Goal: Information Seeking & Learning: Find specific fact

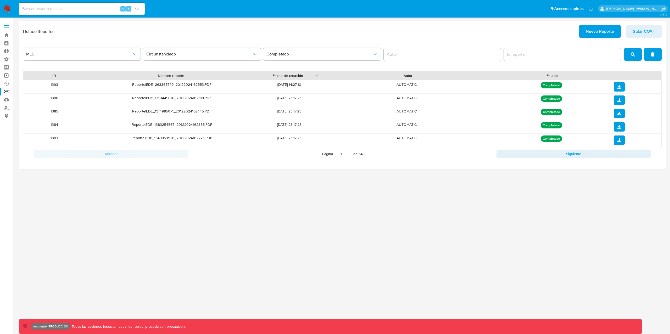
click at [7, 74] on link "Operaciones masivas" at bounding box center [31, 75] width 62 height 8
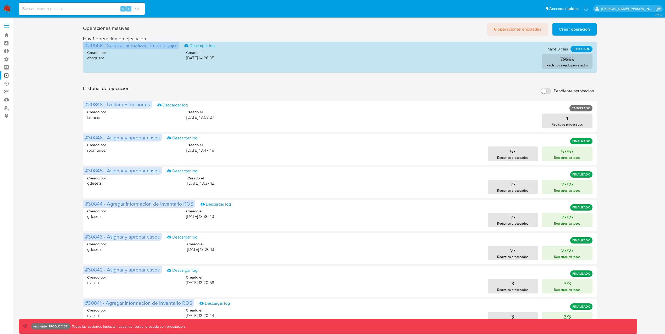
click at [519, 29] on span "6 operaciones encoladas" at bounding box center [517, 30] width 47 height 12
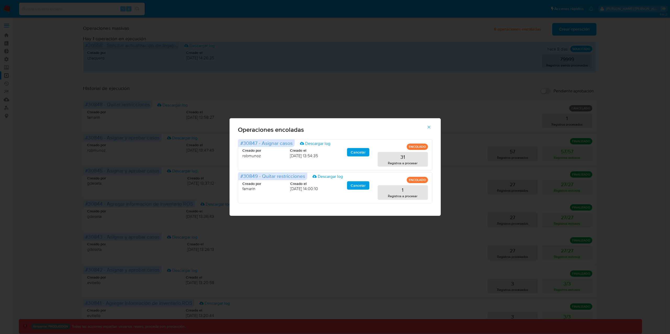
click at [431, 126] on icon "button" at bounding box center [429, 127] width 5 height 5
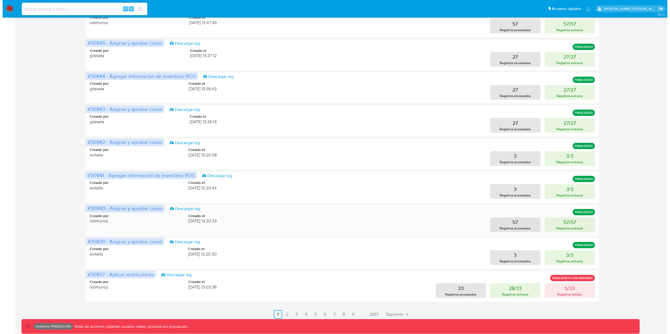
scroll to position [134, 0]
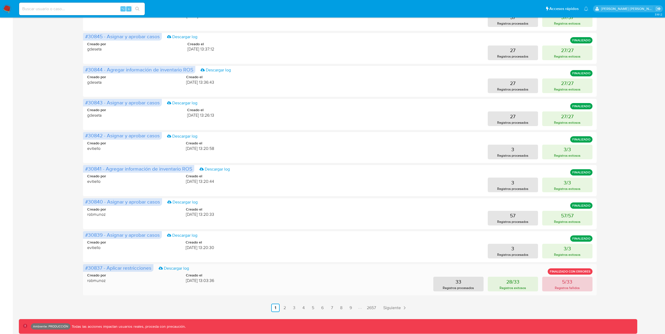
click at [580, 288] on button "5/33 Registros fallidos" at bounding box center [567, 284] width 50 height 15
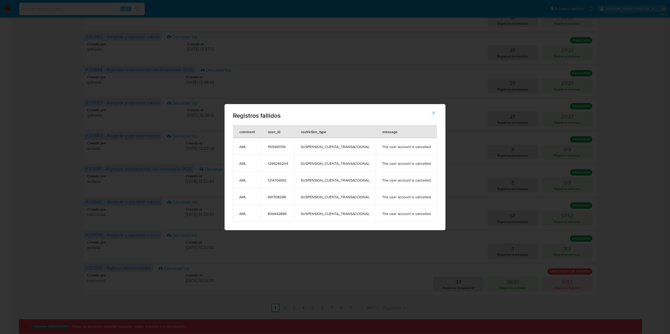
click at [433, 114] on icon "button" at bounding box center [433, 113] width 5 height 5
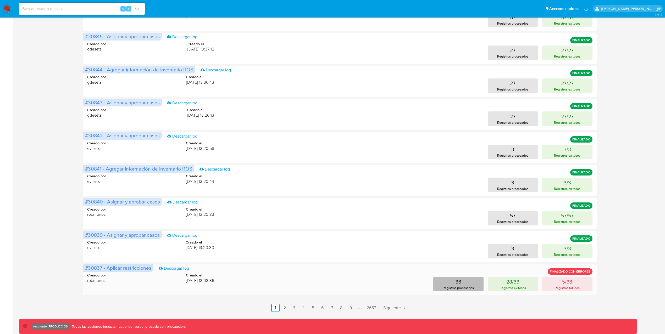
click at [454, 288] on p "Registros procesados" at bounding box center [458, 288] width 31 height 5
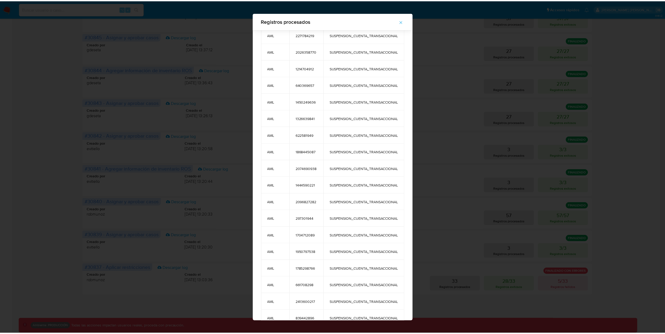
scroll to position [282, 0]
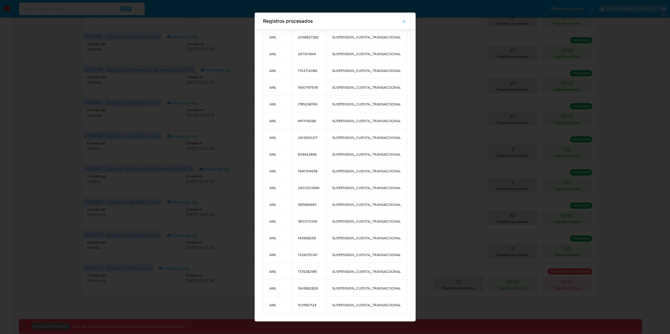
click at [406, 19] on icon "button" at bounding box center [403, 21] width 5 height 5
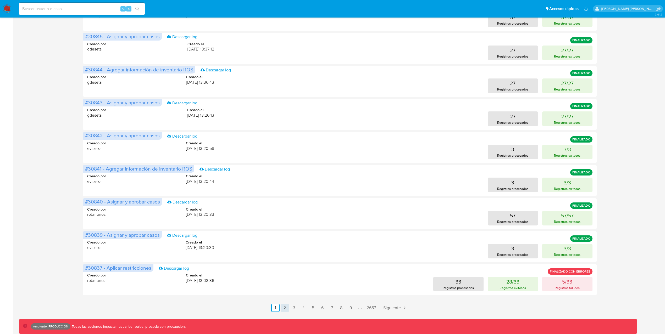
click at [283, 310] on link "2" at bounding box center [285, 308] width 8 height 8
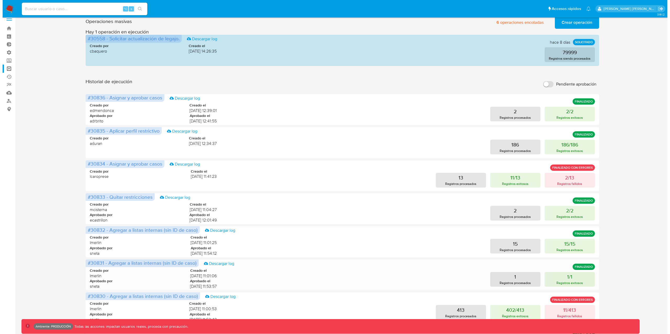
scroll to position [7, 0]
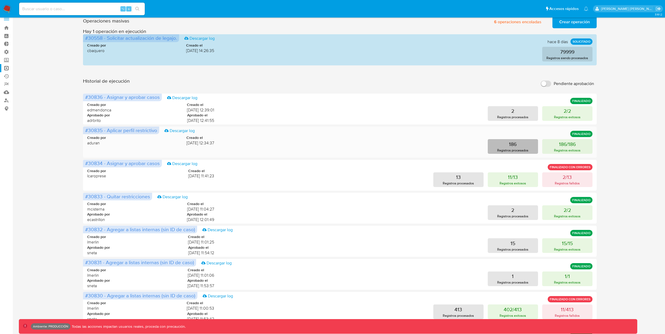
click at [530, 149] on button "186 Registros procesados" at bounding box center [513, 146] width 50 height 15
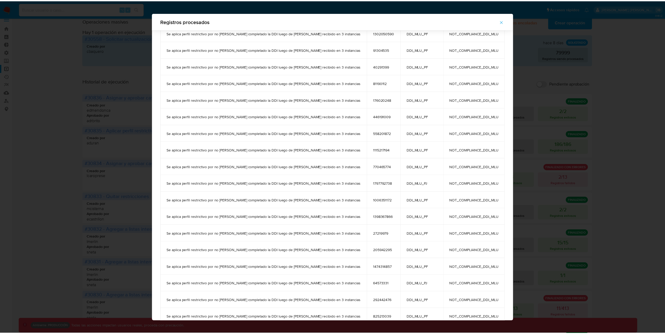
scroll to position [369, 0]
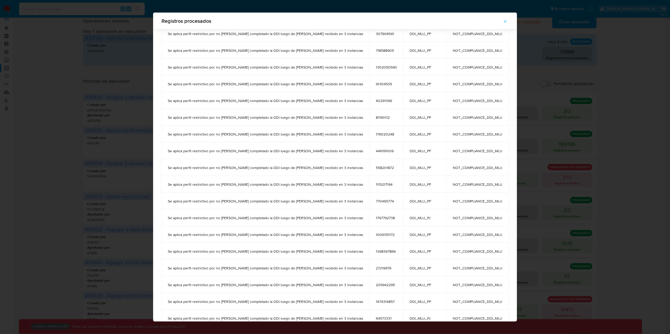
click at [503, 22] on icon "button" at bounding box center [505, 21] width 5 height 5
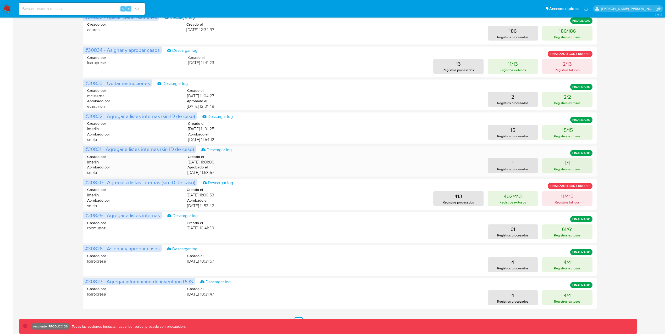
scroll to position [134, 0]
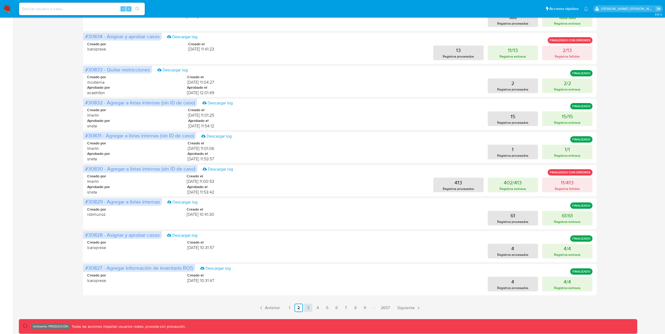
click at [306, 310] on link "3" at bounding box center [308, 308] width 8 height 8
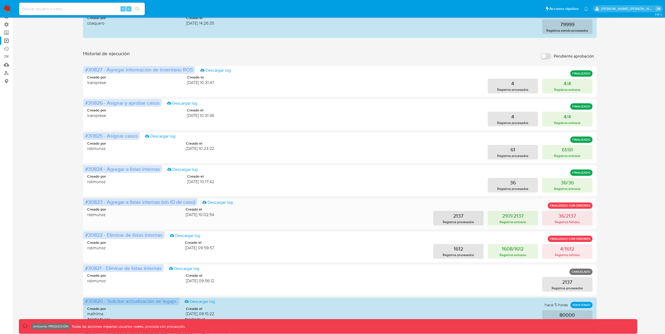
scroll to position [37, 0]
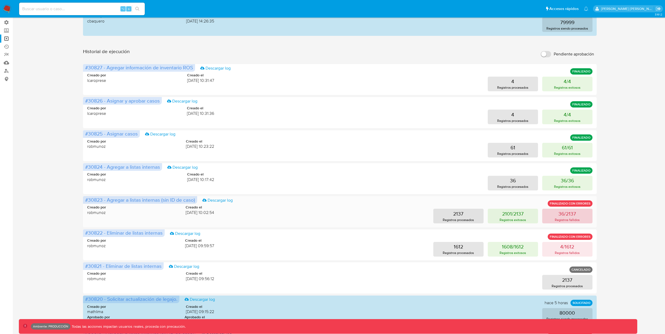
click at [584, 219] on button "36/2137 Registros fallidos" at bounding box center [567, 216] width 50 height 15
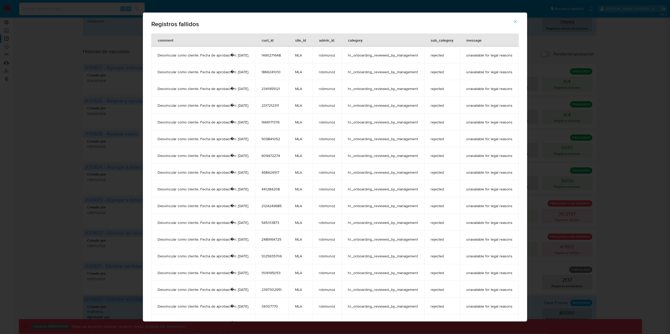
click at [518, 20] on icon "button" at bounding box center [515, 21] width 5 height 5
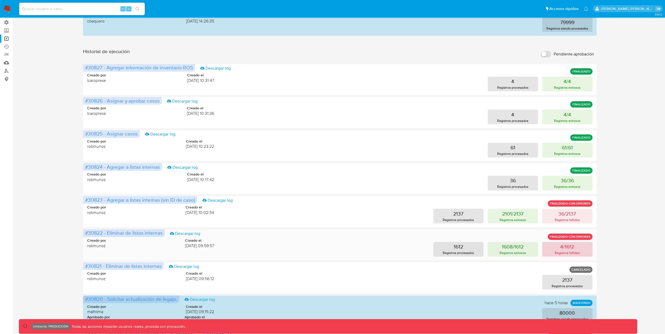
click at [560, 252] on p "Registros fallidos" at bounding box center [567, 252] width 25 height 5
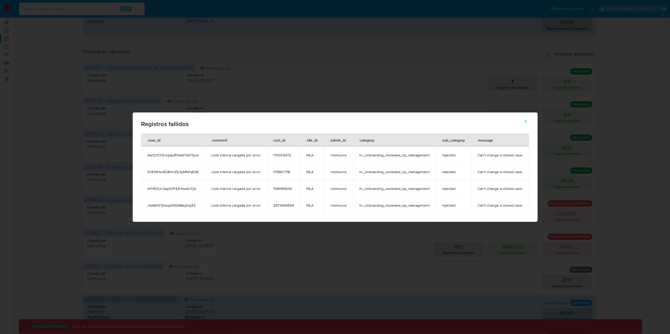
click at [525, 120] on icon "button" at bounding box center [525, 121] width 5 height 5
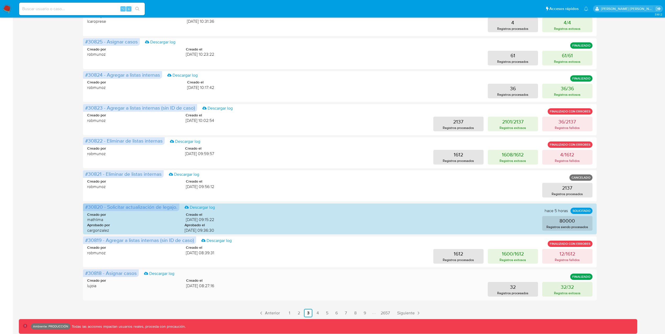
scroll to position [134, 0]
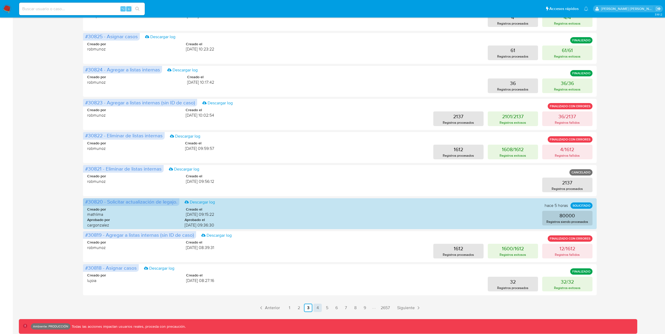
click at [318, 309] on link "4" at bounding box center [317, 308] width 8 height 8
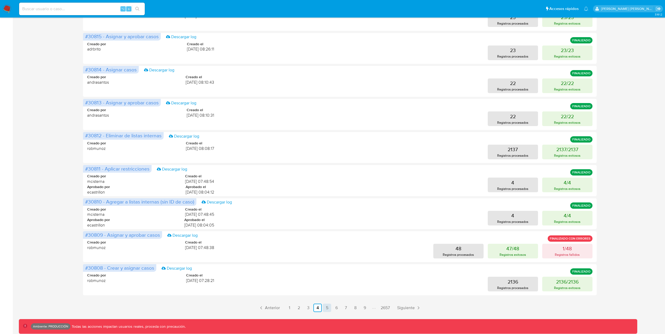
click at [326, 308] on link "5" at bounding box center [327, 308] width 8 height 8
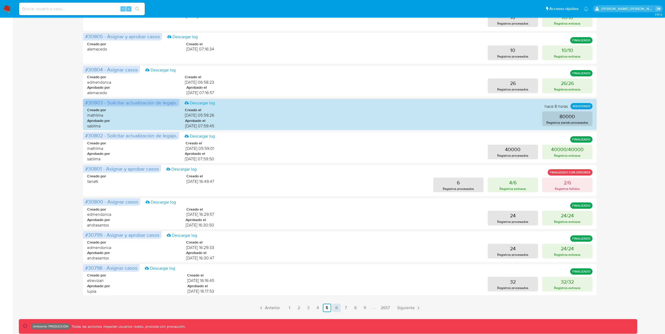
click at [335, 304] on link "6" at bounding box center [336, 308] width 8 height 8
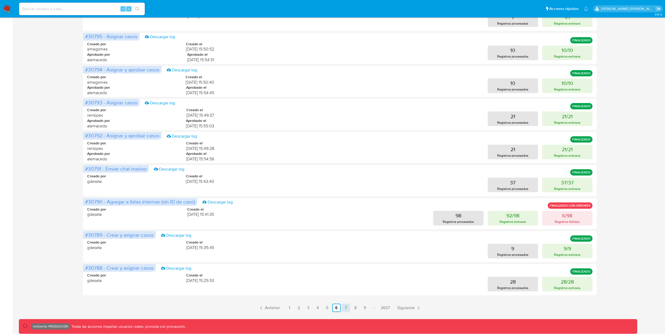
click at [346, 307] on link "7" at bounding box center [346, 308] width 8 height 8
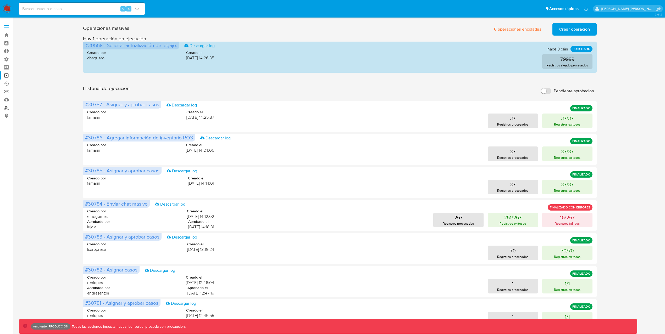
click at [7, 109] on link "Buscador de personas" at bounding box center [31, 108] width 62 height 8
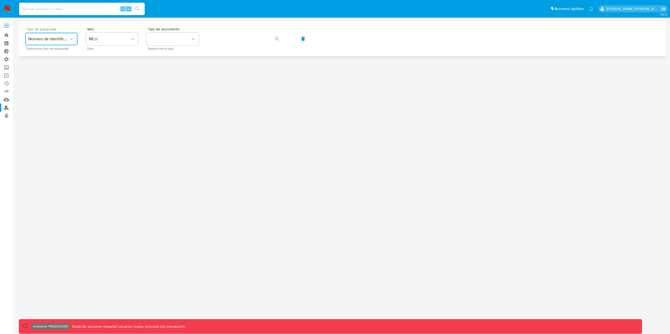
click at [67, 44] on button "Número de identificación" at bounding box center [51, 39] width 52 height 13
click at [60, 57] on span "Número de identificación" at bounding box center [49, 56] width 43 height 10
click at [99, 37] on button "site_id" at bounding box center [112, 39] width 52 height 13
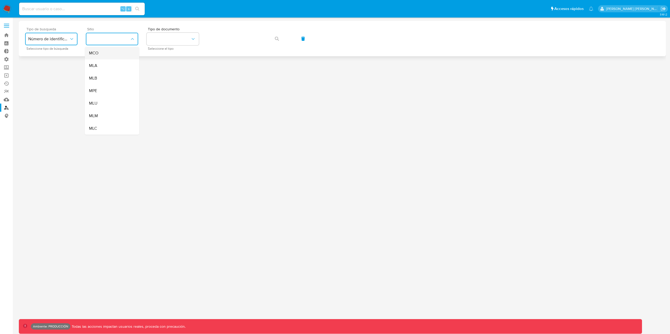
click at [107, 54] on div "MCO" at bounding box center [110, 53] width 43 height 13
click at [176, 40] on button "identificationType" at bounding box center [173, 39] width 52 height 13
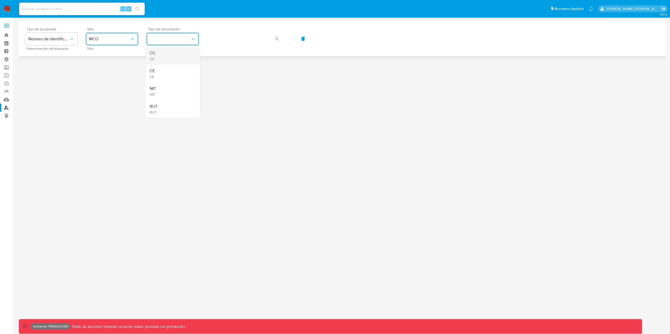
click at [171, 60] on div "CC CC" at bounding box center [171, 56] width 43 height 18
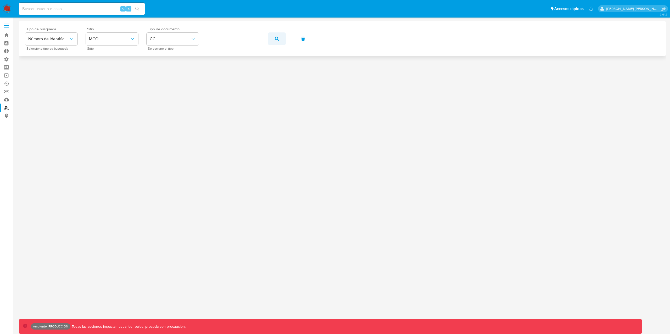
click at [282, 39] on button "button" at bounding box center [277, 38] width 18 height 13
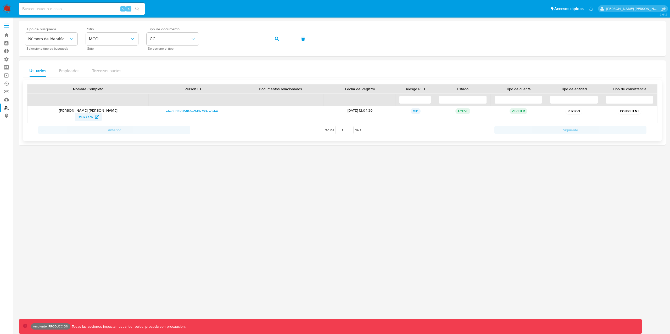
click at [88, 118] on span "31877776" at bounding box center [85, 117] width 15 height 8
click at [113, 42] on button "MCO" at bounding box center [112, 39] width 52 height 13
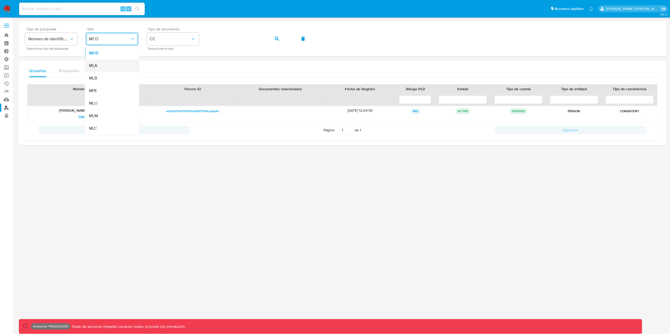
click at [100, 67] on div "MLA" at bounding box center [110, 65] width 43 height 13
click at [169, 33] on button "identificationType" at bounding box center [173, 39] width 52 height 13
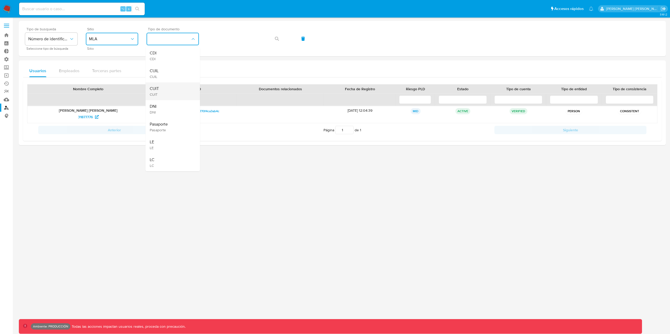
click at [167, 97] on div "CUIT CUIT" at bounding box center [171, 91] width 43 height 18
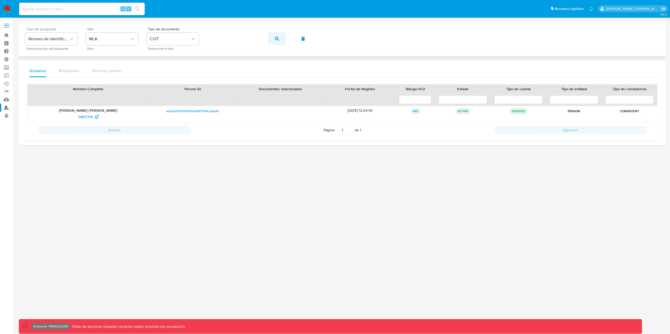
click at [276, 42] on span "button" at bounding box center [277, 39] width 4 height 12
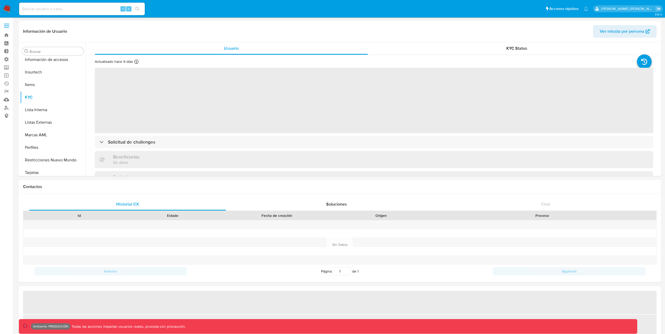
scroll to position [246, 0]
select select "10"
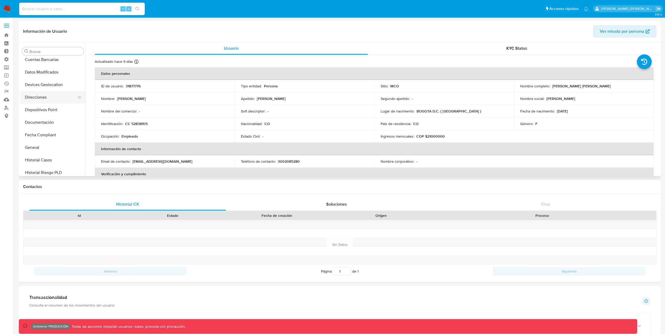
scroll to position [93, 0]
click at [41, 148] on button "General" at bounding box center [50, 146] width 61 height 13
